Goal: Transaction & Acquisition: Purchase product/service

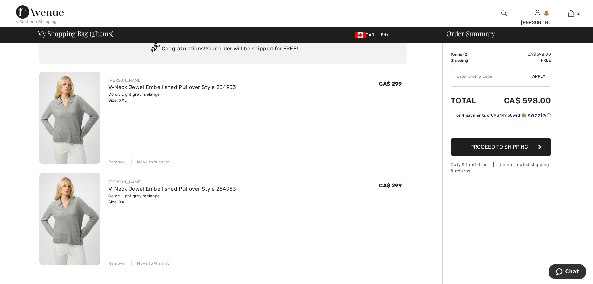
scroll to position [28, 0]
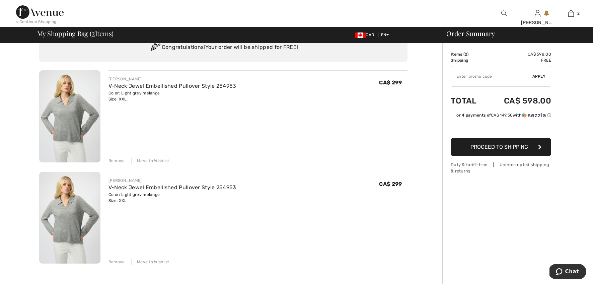
click at [114, 259] on div "Remove" at bounding box center [116, 262] width 16 height 6
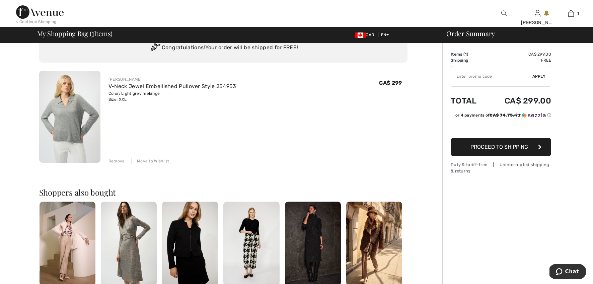
scroll to position [0, 0]
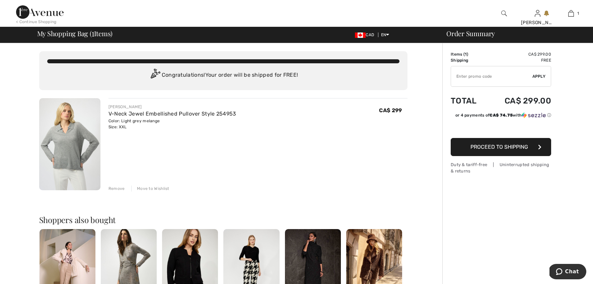
click at [464, 149] on button "Proceed to Shipping" at bounding box center [500, 147] width 100 height 18
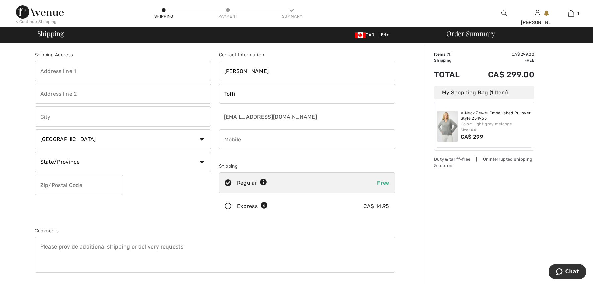
checkbox input "true"
click at [111, 74] on input "text" at bounding box center [123, 71] width 176 height 20
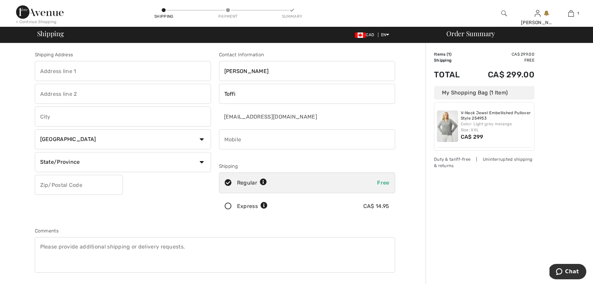
type input "2025 rue Stanislas"
type input "Saint-Laurent"
select select "QC"
type input "H4L3B4"
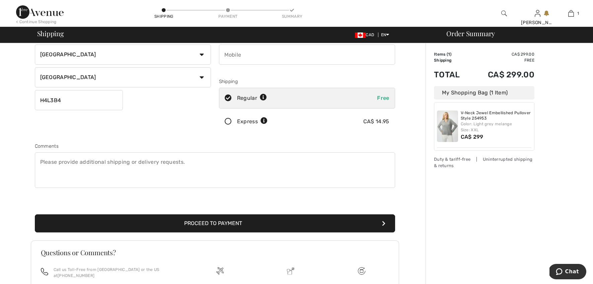
scroll to position [86, 0]
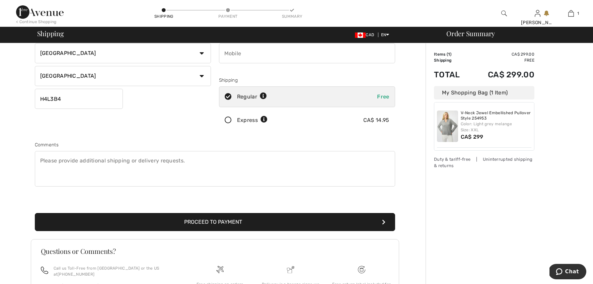
click at [272, 225] on button "Proceed to Payment" at bounding box center [215, 222] width 360 height 18
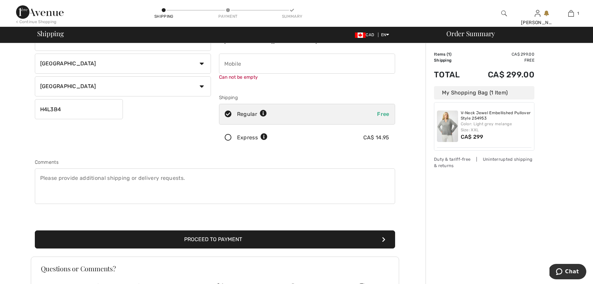
scroll to position [0, 0]
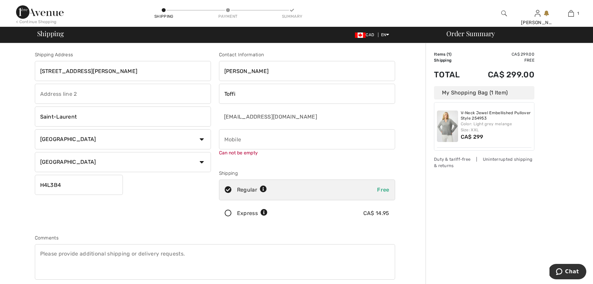
click at [241, 143] on input "phone" at bounding box center [307, 139] width 176 height 20
type input "15149533948"
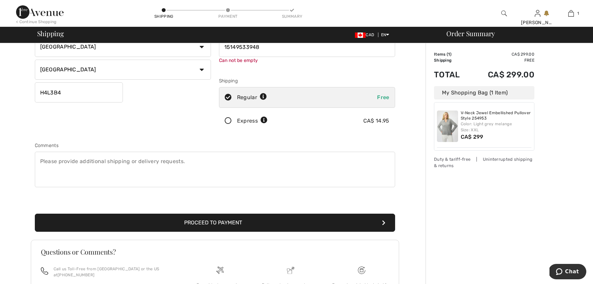
scroll to position [101, 0]
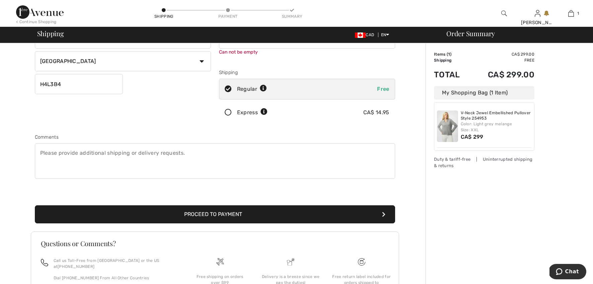
click at [247, 209] on button "Proceed to Payment" at bounding box center [215, 214] width 360 height 18
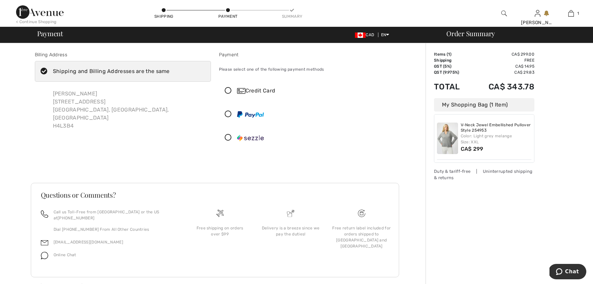
click at [226, 135] on icon at bounding box center [228, 137] width 18 height 7
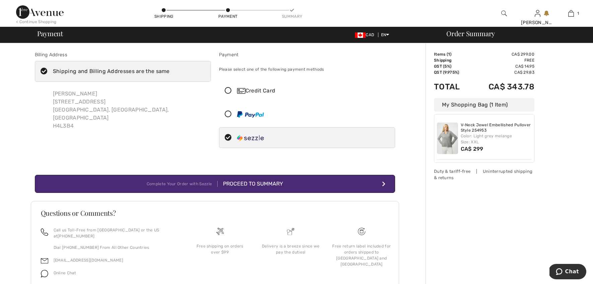
scroll to position [22, 0]
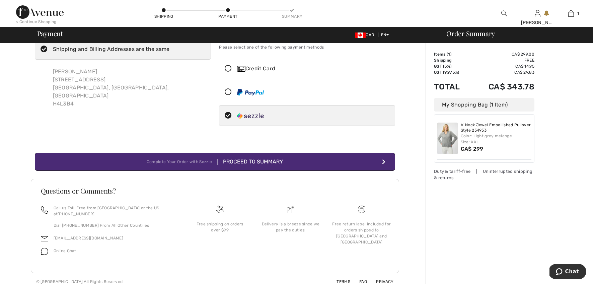
click at [231, 159] on div "Proceed to Summary" at bounding box center [250, 162] width 65 height 8
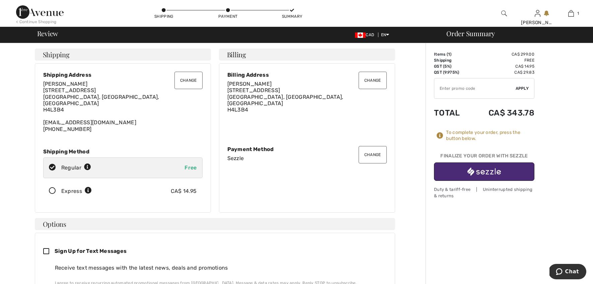
click at [496, 171] on img "button" at bounding box center [483, 171] width 33 height 8
